Goal: Information Seeking & Learning: Learn about a topic

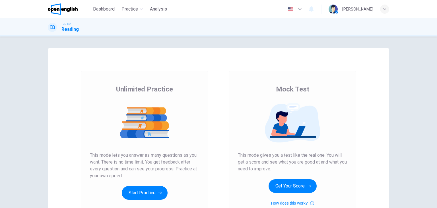
scroll to position [57, 0]
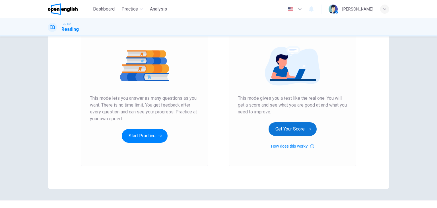
click at [288, 132] on button "Get Your Score" at bounding box center [293, 129] width 48 height 14
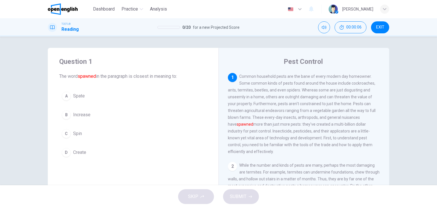
scroll to position [28, 0]
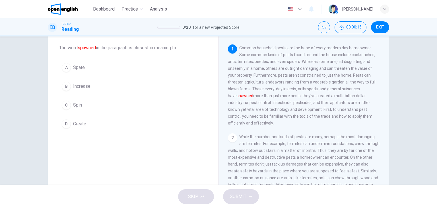
click at [69, 87] on button "B Increase" at bounding box center [133, 86] width 148 height 14
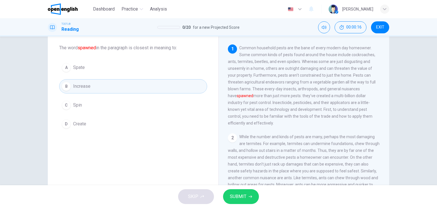
click at [247, 191] on button "SUBMIT" at bounding box center [241, 196] width 36 height 15
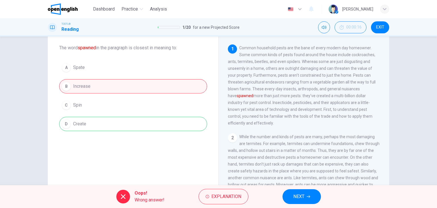
scroll to position [57, 0]
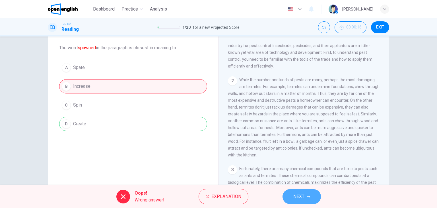
click at [300, 193] on span "NEXT" at bounding box center [298, 196] width 11 height 8
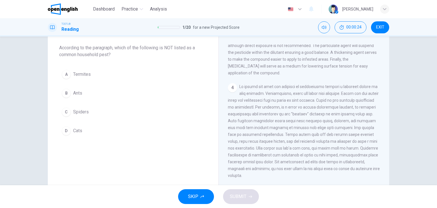
scroll to position [0, 0]
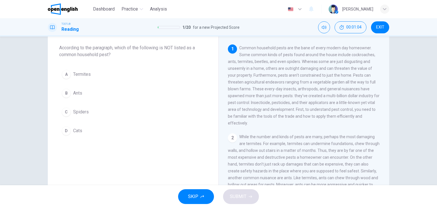
click at [67, 131] on div "D" at bounding box center [66, 130] width 9 height 9
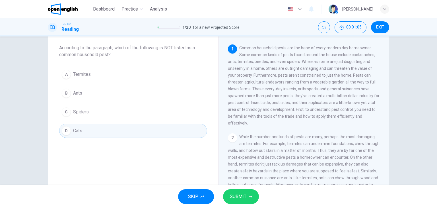
click at [239, 196] on span "SUBMIT" at bounding box center [238, 196] width 17 height 8
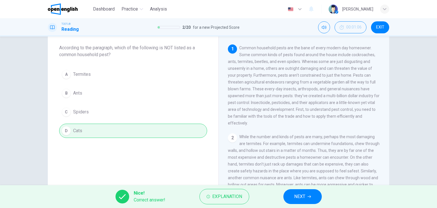
click at [302, 195] on span "NEXT" at bounding box center [299, 196] width 11 height 8
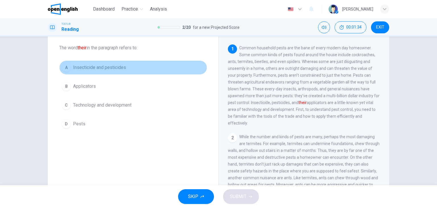
drag, startPoint x: 69, startPoint y: 67, endPoint x: 85, endPoint y: 78, distance: 19.5
click at [69, 67] on div "A" at bounding box center [66, 67] width 9 height 9
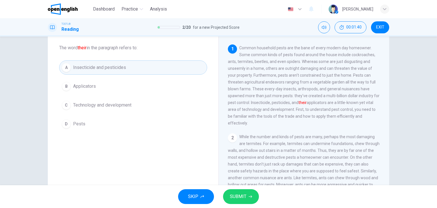
click at [236, 193] on span "SUBMIT" at bounding box center [238, 196] width 17 height 8
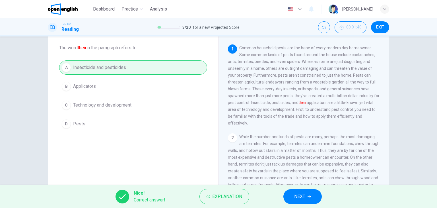
click at [296, 193] on span "NEXT" at bounding box center [299, 196] width 11 height 8
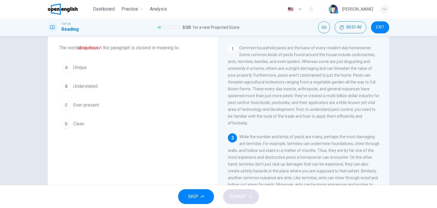
scroll to position [62, 0]
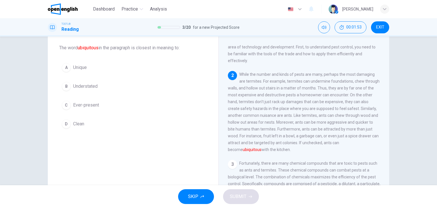
click at [65, 70] on div "A" at bounding box center [66, 67] width 9 height 9
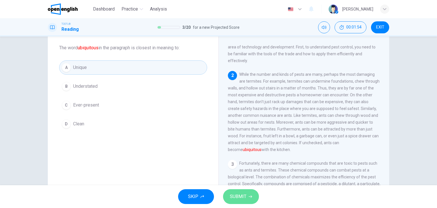
click at [244, 201] on button "SUBMIT" at bounding box center [241, 196] width 36 height 15
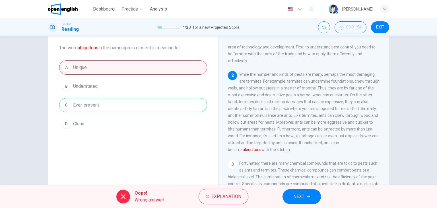
click at [310, 199] on button "NEXT" at bounding box center [302, 196] width 38 height 15
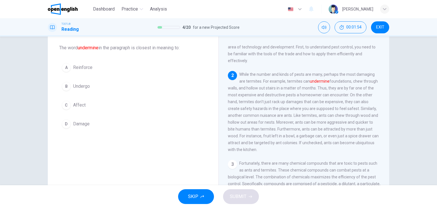
scroll to position [84, 0]
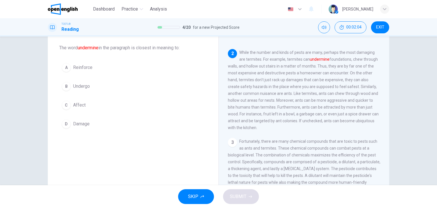
click at [66, 125] on div "D" at bounding box center [66, 123] width 9 height 9
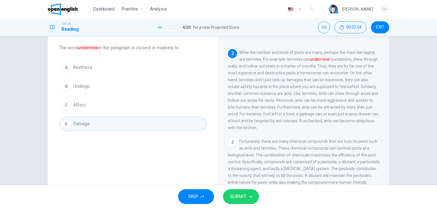
click at [238, 194] on span "SUBMIT" at bounding box center [238, 196] width 17 height 8
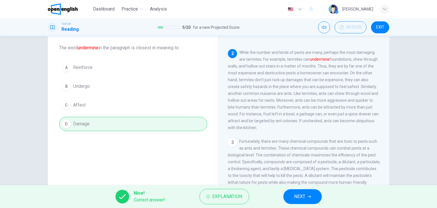
click at [300, 191] on button "NEXT" at bounding box center [302, 196] width 38 height 15
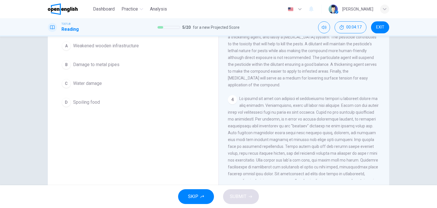
scroll to position [0, 0]
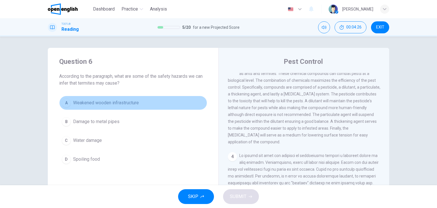
click at [66, 107] on div "A" at bounding box center [66, 102] width 9 height 9
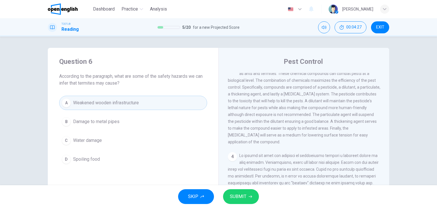
click at [238, 198] on span "SUBMIT" at bounding box center [238, 196] width 17 height 8
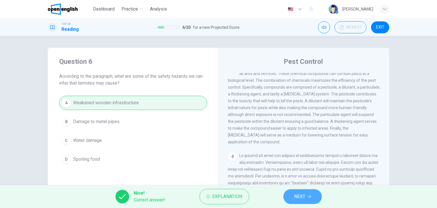
click at [291, 196] on button "NEXT" at bounding box center [302, 196] width 38 height 15
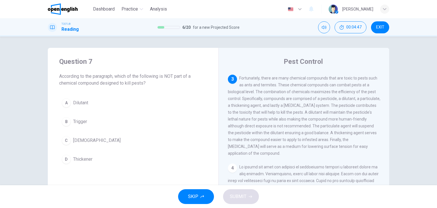
click at [89, 141] on span "[DEMOGRAPHIC_DATA]" at bounding box center [97, 140] width 48 height 7
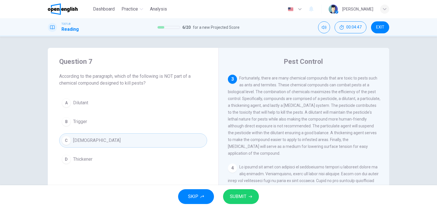
click at [249, 201] on button "SUBMIT" at bounding box center [241, 196] width 36 height 15
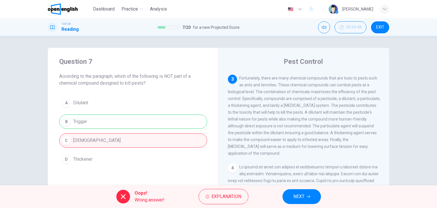
click at [286, 194] on button "NEXT" at bounding box center [302, 196] width 38 height 15
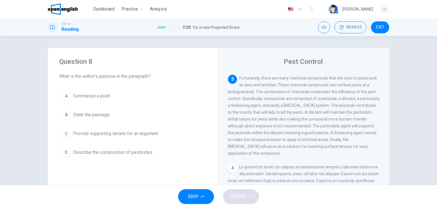
click at [71, 132] on button "C Provide supporting details for an argument" at bounding box center [133, 133] width 148 height 14
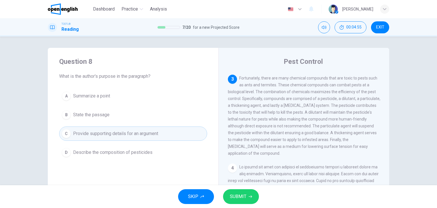
click at [246, 195] on span "SUBMIT" at bounding box center [238, 196] width 17 height 8
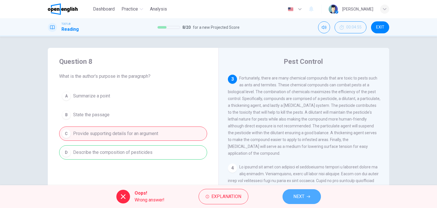
click at [298, 195] on span "NEXT" at bounding box center [298, 196] width 11 height 8
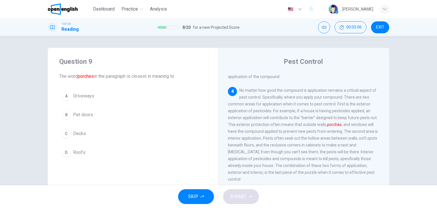
click at [86, 100] on button "A Driveways" at bounding box center [133, 96] width 148 height 14
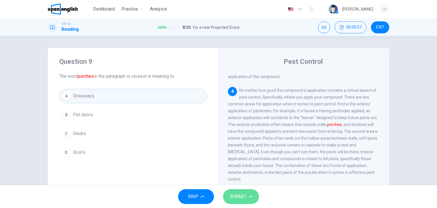
click at [249, 192] on button "SUBMIT" at bounding box center [241, 196] width 36 height 15
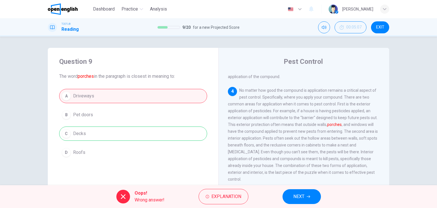
click at [302, 196] on span "NEXT" at bounding box center [298, 196] width 11 height 8
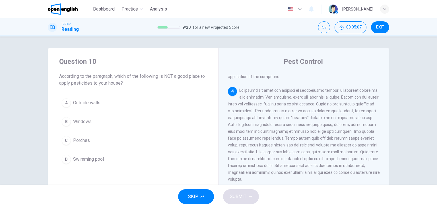
scroll to position [267, 0]
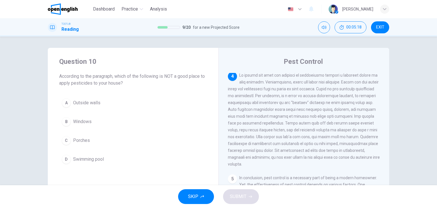
click at [94, 158] on span "Swimming pool" at bounding box center [88, 159] width 31 height 7
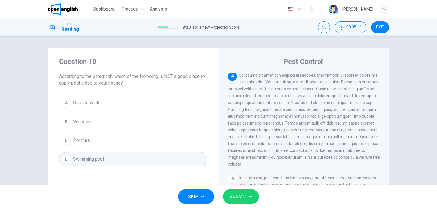
click at [251, 205] on div "SKIP SUBMIT" at bounding box center [218, 196] width 437 height 23
click at [249, 202] on button "SUBMIT" at bounding box center [241, 196] width 36 height 15
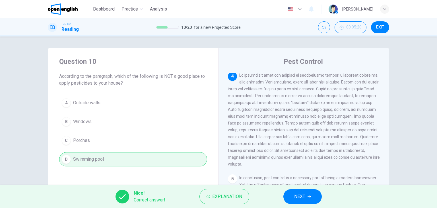
click at [313, 199] on button "NEXT" at bounding box center [302, 196] width 38 height 15
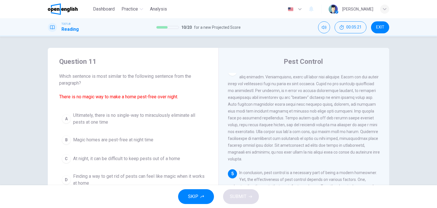
scroll to position [28, 0]
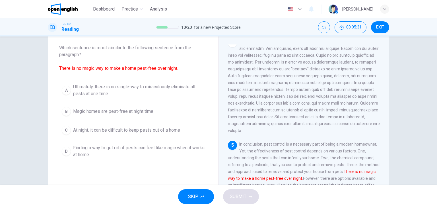
click at [130, 132] on span "At night, it can be difficult to keep pests out of a home" at bounding box center [126, 130] width 107 height 7
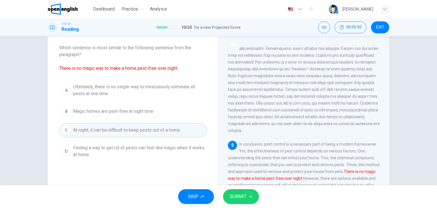
click at [251, 196] on icon "button" at bounding box center [250, 196] width 3 height 3
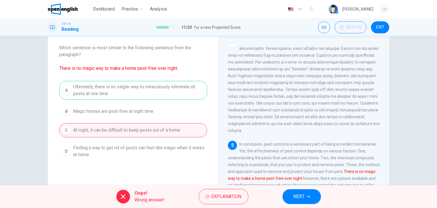
click at [306, 195] on button "NEXT" at bounding box center [302, 196] width 38 height 15
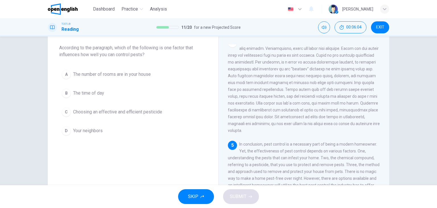
click at [87, 113] on span "Choosing an effective and efficient pesticide" at bounding box center [117, 111] width 89 height 7
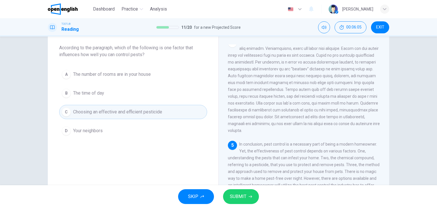
click at [253, 195] on button "SUBMIT" at bounding box center [241, 196] width 36 height 15
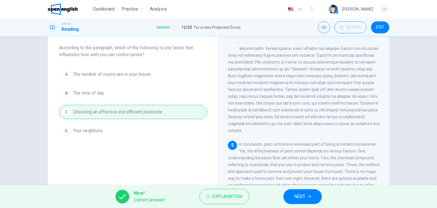
click at [297, 197] on span "NEXT" at bounding box center [299, 196] width 11 height 8
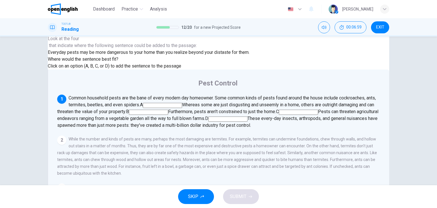
click at [182, 103] on input at bounding box center [162, 105] width 39 height 5
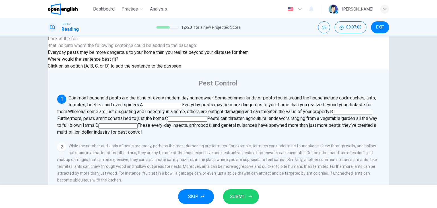
click at [246, 197] on button "SUBMIT" at bounding box center [241, 196] width 36 height 15
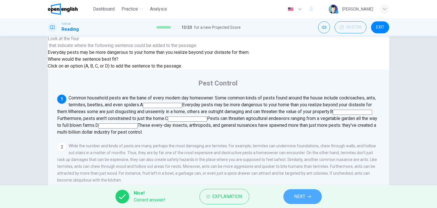
click at [315, 193] on button "NEXT" at bounding box center [302, 196] width 38 height 15
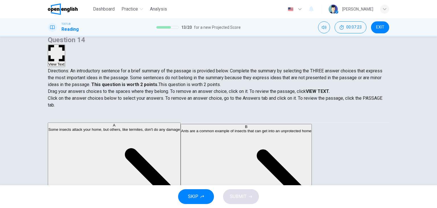
drag, startPoint x: 108, startPoint y: 137, endPoint x: 199, endPoint y: 145, distance: 91.4
drag, startPoint x: 86, startPoint y: 131, endPoint x: 226, endPoint y: 157, distance: 142.5
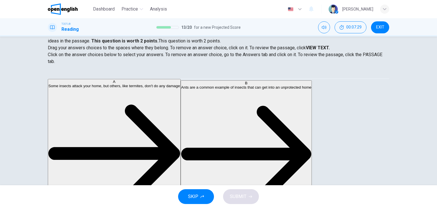
scroll to position [0, 0]
drag, startPoint x: 112, startPoint y: 105, endPoint x: 218, endPoint y: 152, distance: 115.7
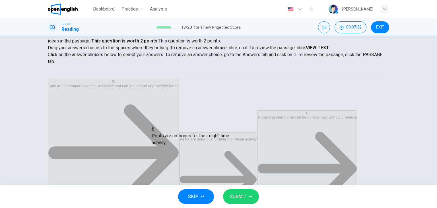
drag, startPoint x: 96, startPoint y: 120, endPoint x: 198, endPoint y: 141, distance: 103.9
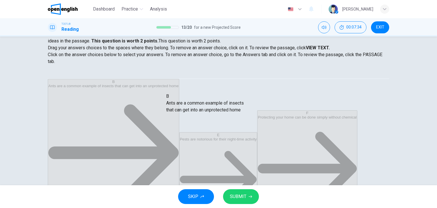
drag, startPoint x: 94, startPoint y: 86, endPoint x: 217, endPoint y: 108, distance: 125.8
click at [252, 196] on button "SUBMIT" at bounding box center [241, 196] width 36 height 15
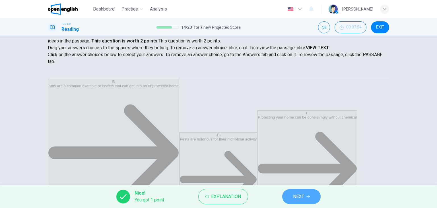
click at [311, 192] on button "NEXT" at bounding box center [301, 196] width 38 height 15
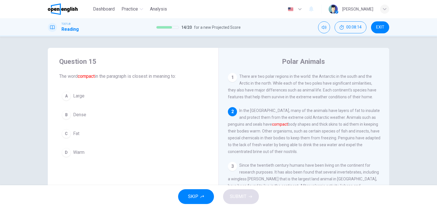
click at [72, 102] on button "A Large" at bounding box center [133, 96] width 148 height 14
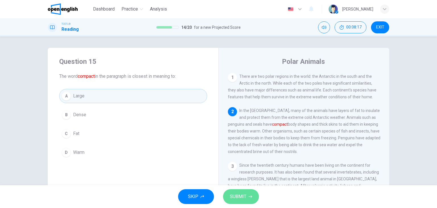
click at [238, 194] on span "SUBMIT" at bounding box center [238, 196] width 17 height 8
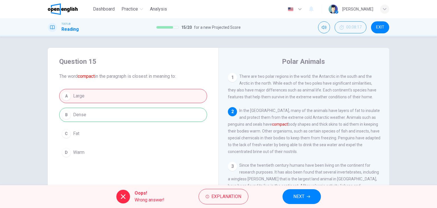
click at [296, 193] on span "NEXT" at bounding box center [298, 196] width 11 height 8
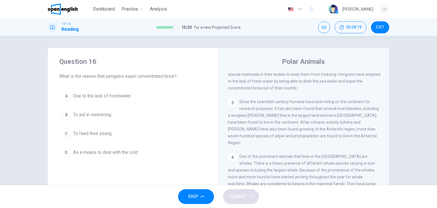
scroll to position [120, 0]
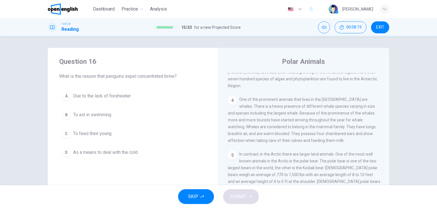
click at [82, 116] on span "To aid in swimming" at bounding box center [92, 114] width 38 height 7
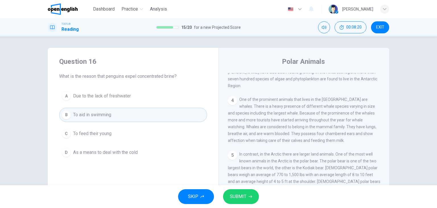
click at [248, 194] on button "SUBMIT" at bounding box center [241, 196] width 36 height 15
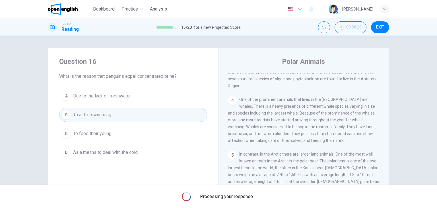
click at [248, 194] on span "Processing your response..." at bounding box center [227, 196] width 55 height 7
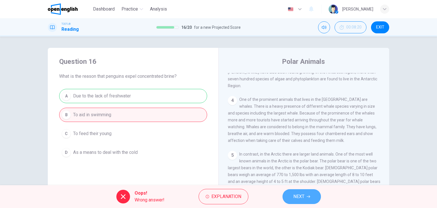
click at [294, 196] on span "NEXT" at bounding box center [298, 196] width 11 height 8
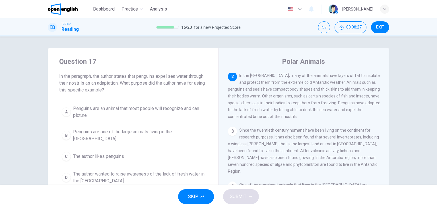
scroll to position [28, 0]
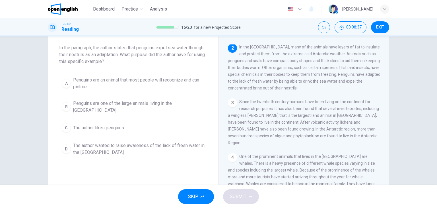
drag, startPoint x: 64, startPoint y: 81, endPoint x: 140, endPoint y: 153, distance: 104.7
click at [64, 81] on div "A" at bounding box center [66, 83] width 9 height 9
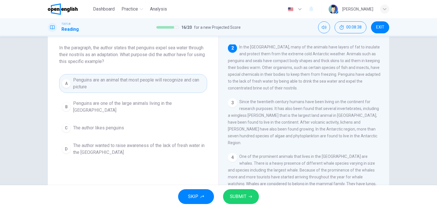
click at [243, 194] on span "SUBMIT" at bounding box center [238, 196] width 17 height 8
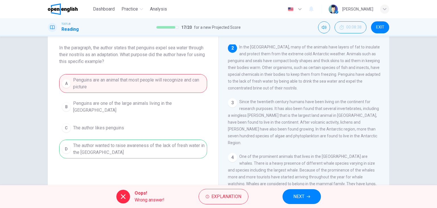
click at [307, 195] on icon "button" at bounding box center [308, 196] width 3 height 3
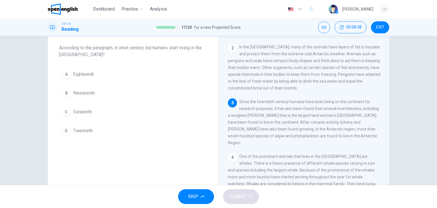
scroll to position [91, 0]
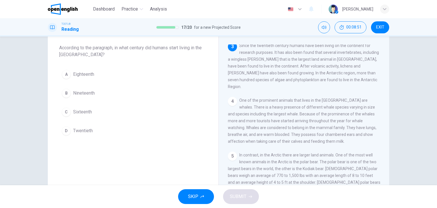
click at [80, 129] on span "Twentieth" at bounding box center [83, 130] width 20 height 7
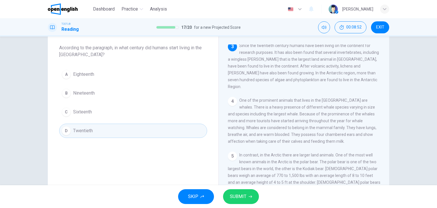
click at [245, 196] on span "SUBMIT" at bounding box center [238, 196] width 17 height 8
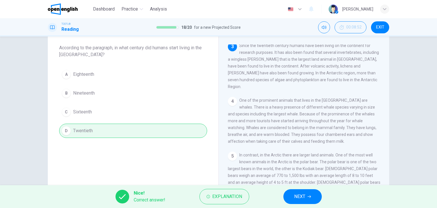
click at [292, 196] on button "NEXT" at bounding box center [302, 196] width 38 height 15
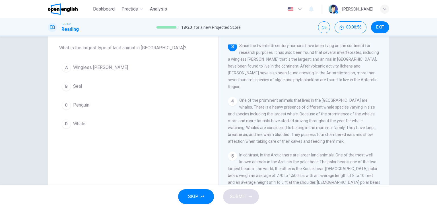
click at [74, 122] on span "Whale" at bounding box center [79, 123] width 12 height 7
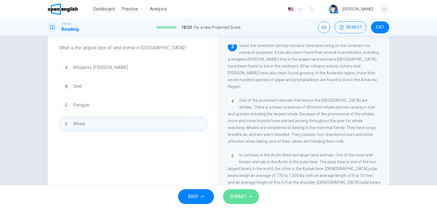
click at [246, 192] on button "SUBMIT" at bounding box center [241, 196] width 36 height 15
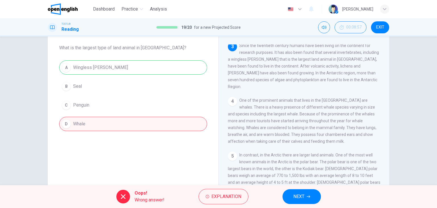
click at [294, 194] on span "NEXT" at bounding box center [298, 196] width 11 height 8
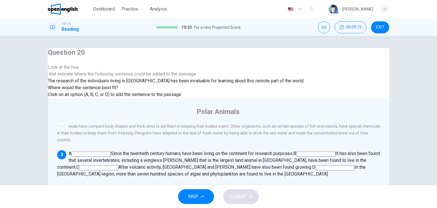
scroll to position [57, 0]
click at [111, 151] on input at bounding box center [90, 153] width 39 height 5
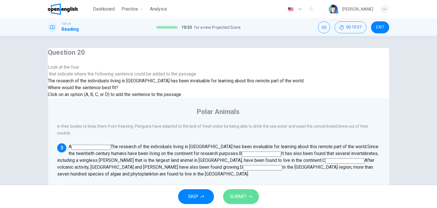
click at [246, 194] on button "SUBMIT" at bounding box center [241, 196] width 36 height 15
